Goal: Task Accomplishment & Management: Manage account settings

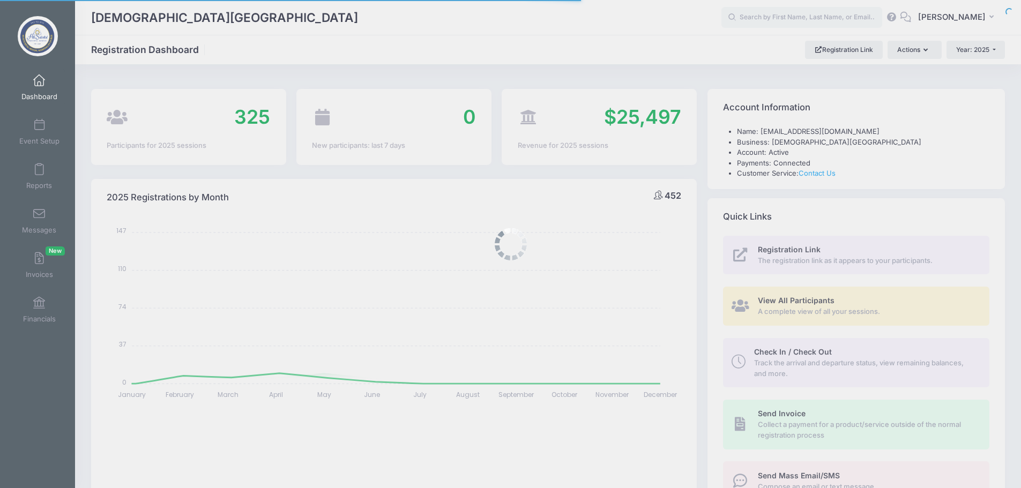
select select
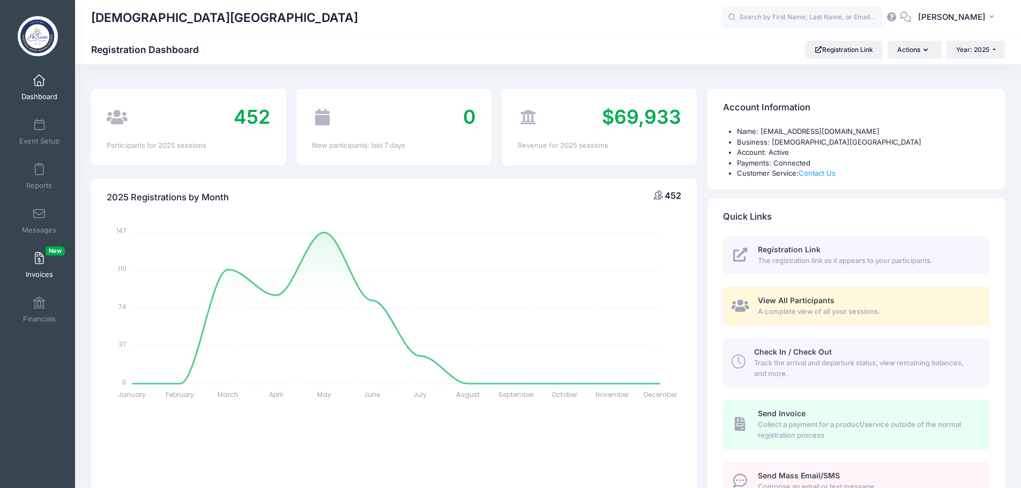
click at [35, 273] on span "Invoices New" at bounding box center [39, 274] width 27 height 9
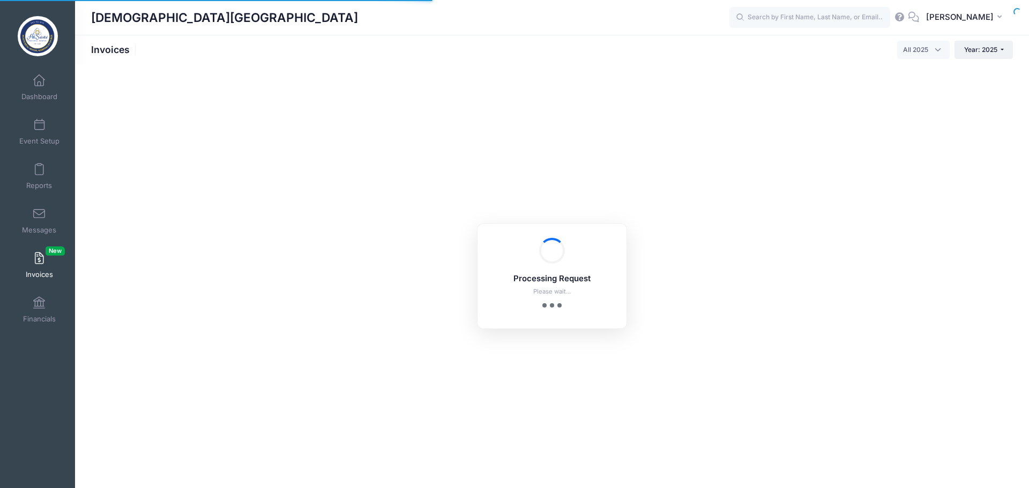
select select
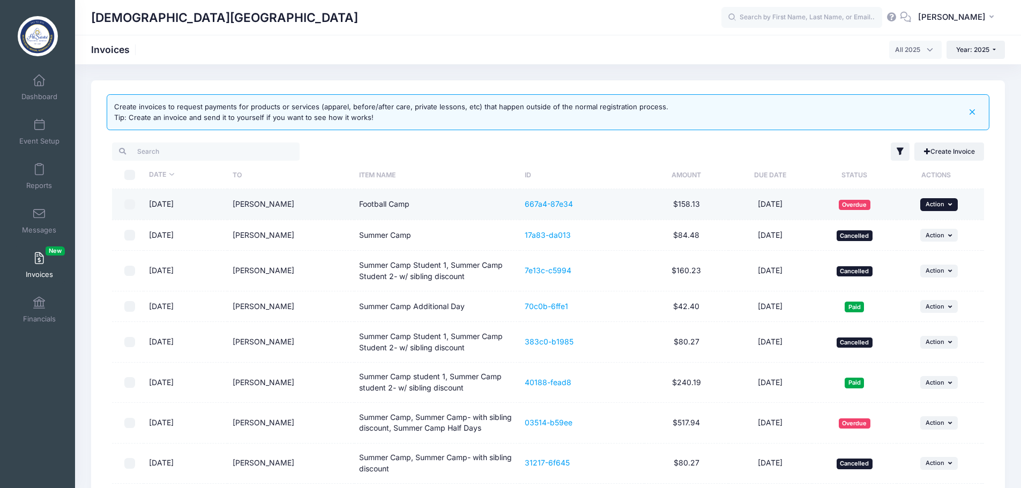
click at [940, 208] on button "... Action" at bounding box center [939, 204] width 38 height 13
click at [923, 271] on link "Cancel" at bounding box center [923, 269] width 57 height 20
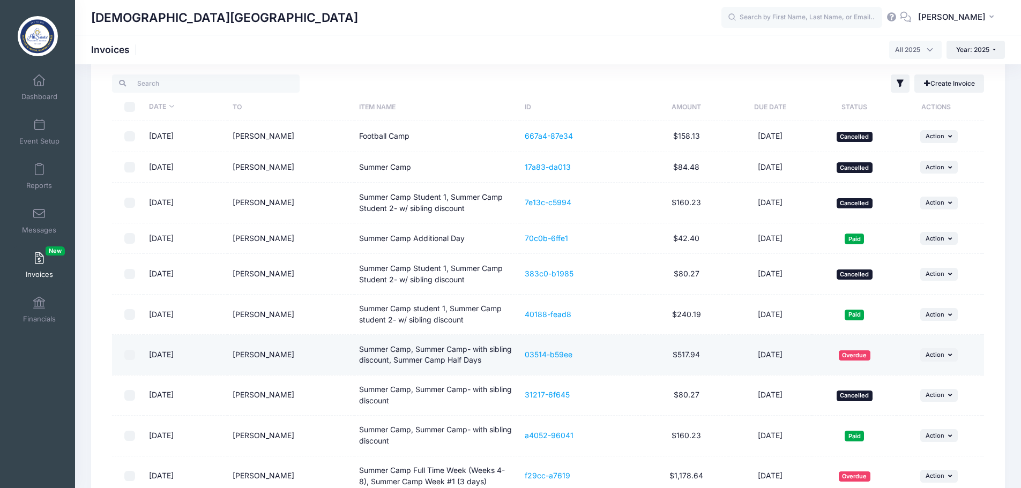
scroll to position [161, 0]
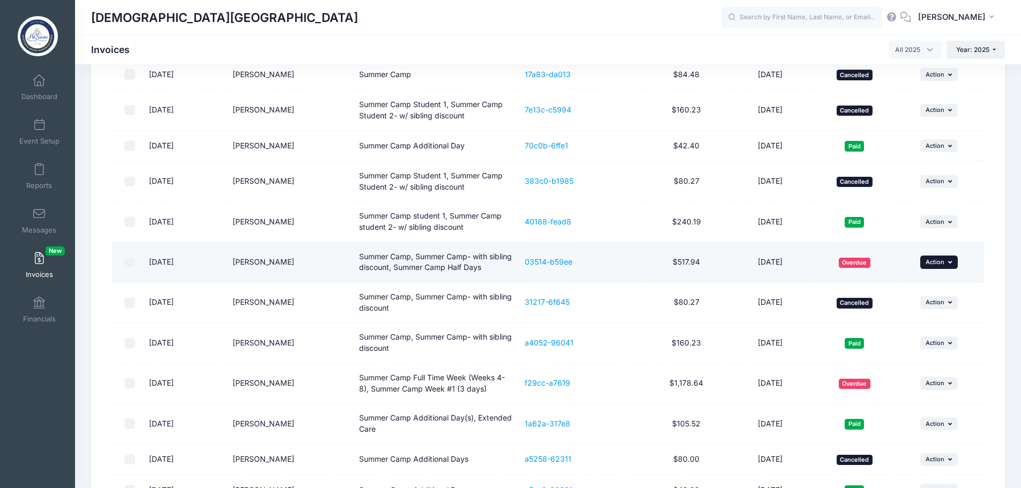
click at [941, 259] on span "Action" at bounding box center [934, 262] width 19 height 8
click at [927, 302] on link "Remind" at bounding box center [923, 306] width 57 height 20
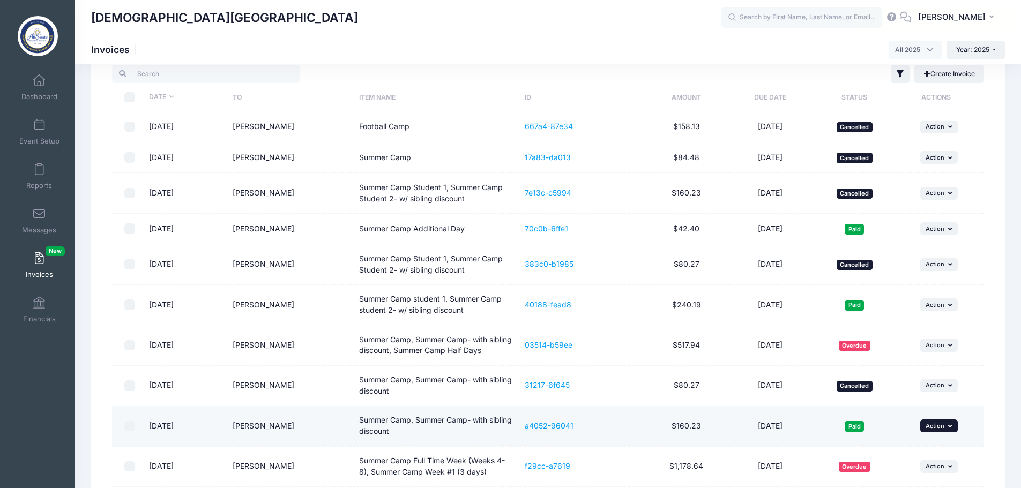
scroll to position [0, 0]
